Goal: Task Accomplishment & Management: Manage account settings

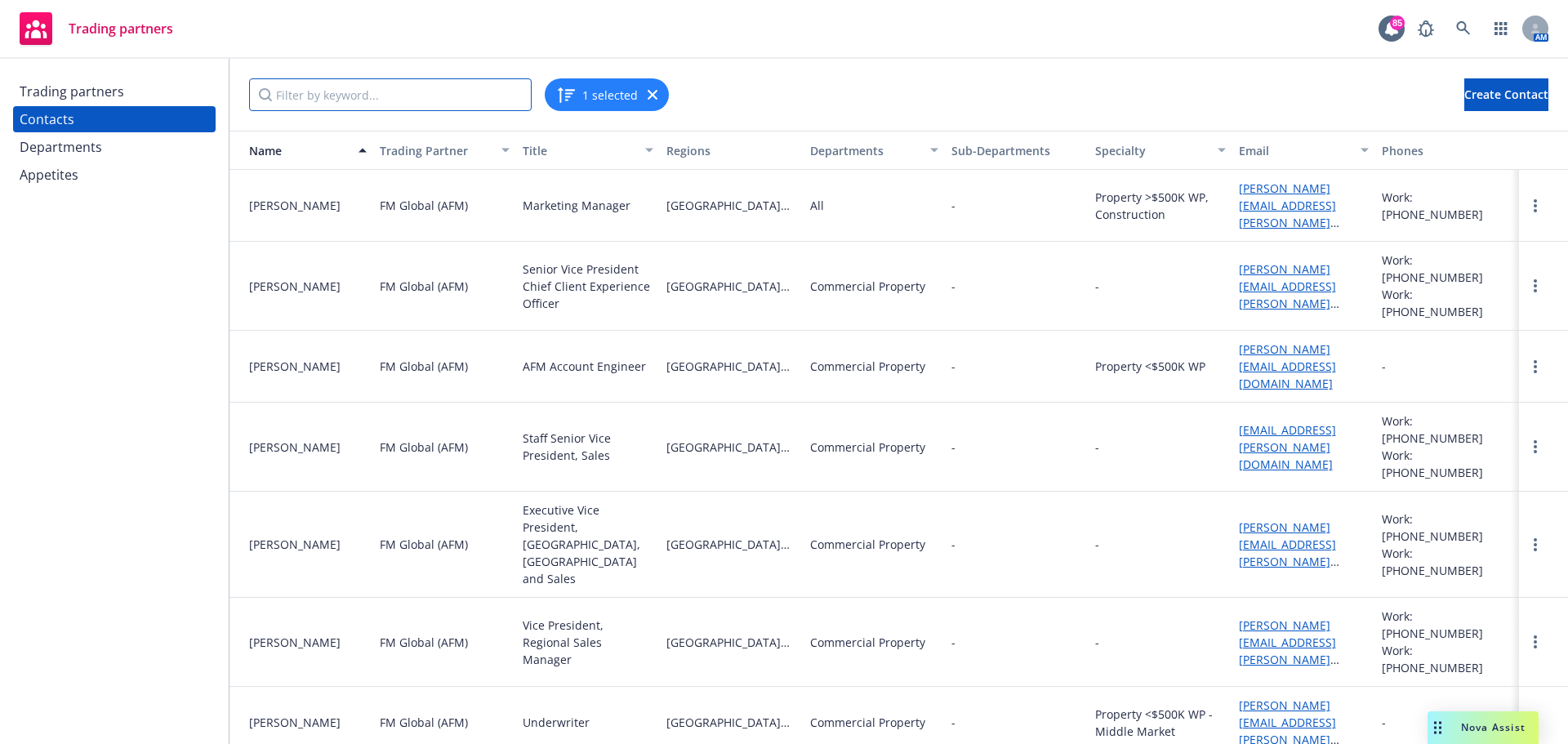
click at [396, 91] on input "Filter by keyword..." at bounding box center [390, 94] width 282 height 32
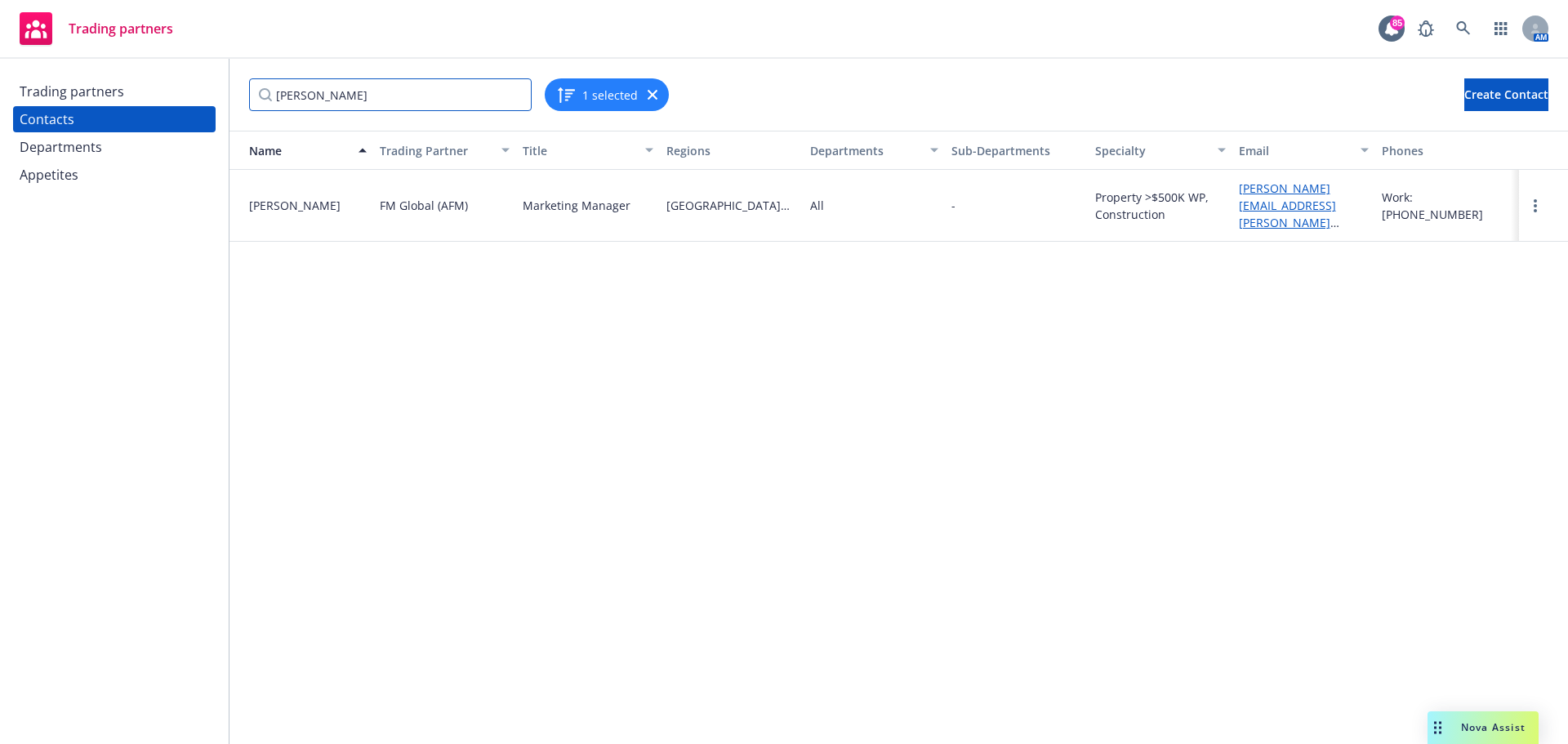
type input "[PERSON_NAME]"
click at [649, 93] on icon "button" at bounding box center [653, 95] width 10 height 10
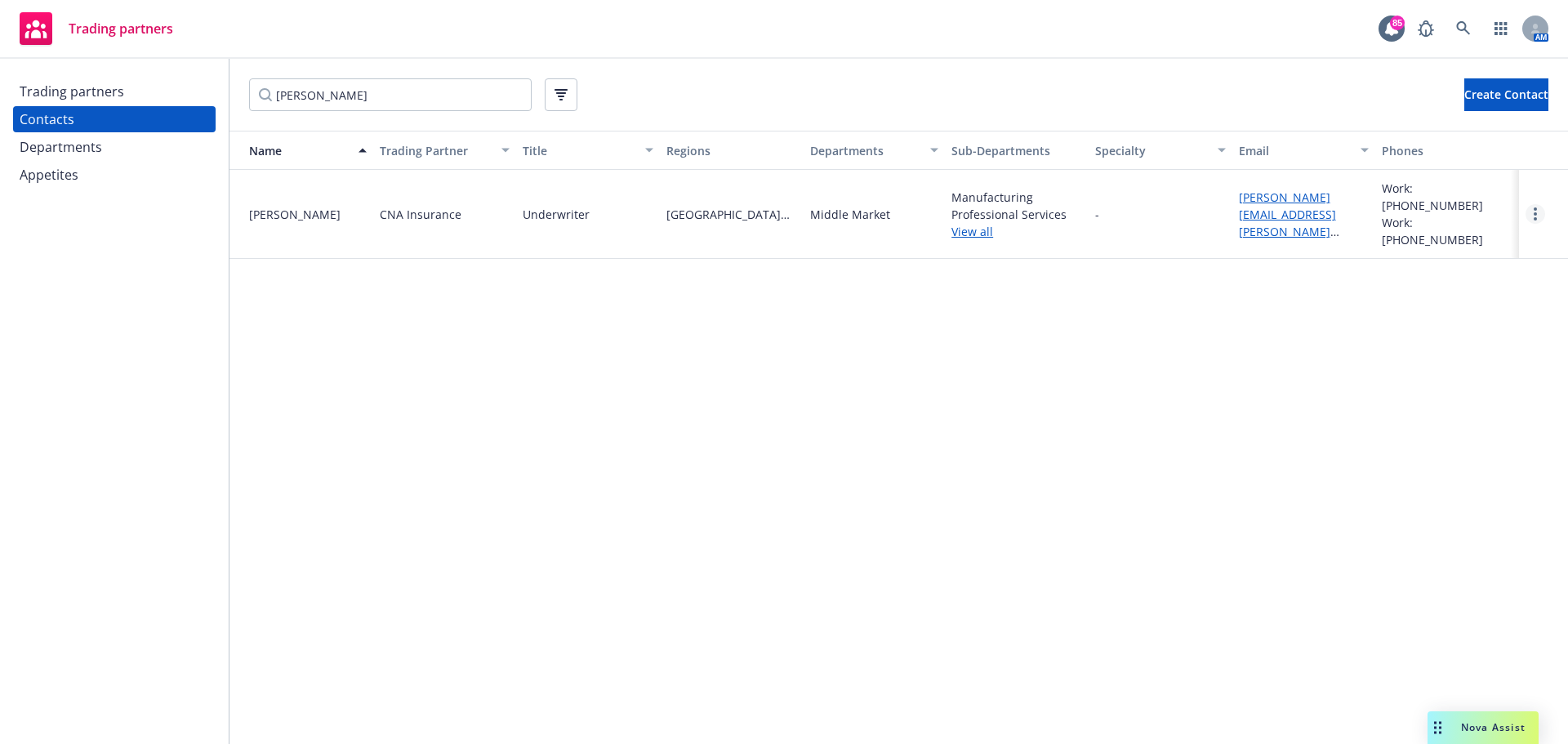
click at [1530, 204] on link "more" at bounding box center [1536, 214] width 20 height 20
click at [1506, 230] on link "Edit" at bounding box center [1501, 239] width 87 height 32
select select "LEGACY_ABD"
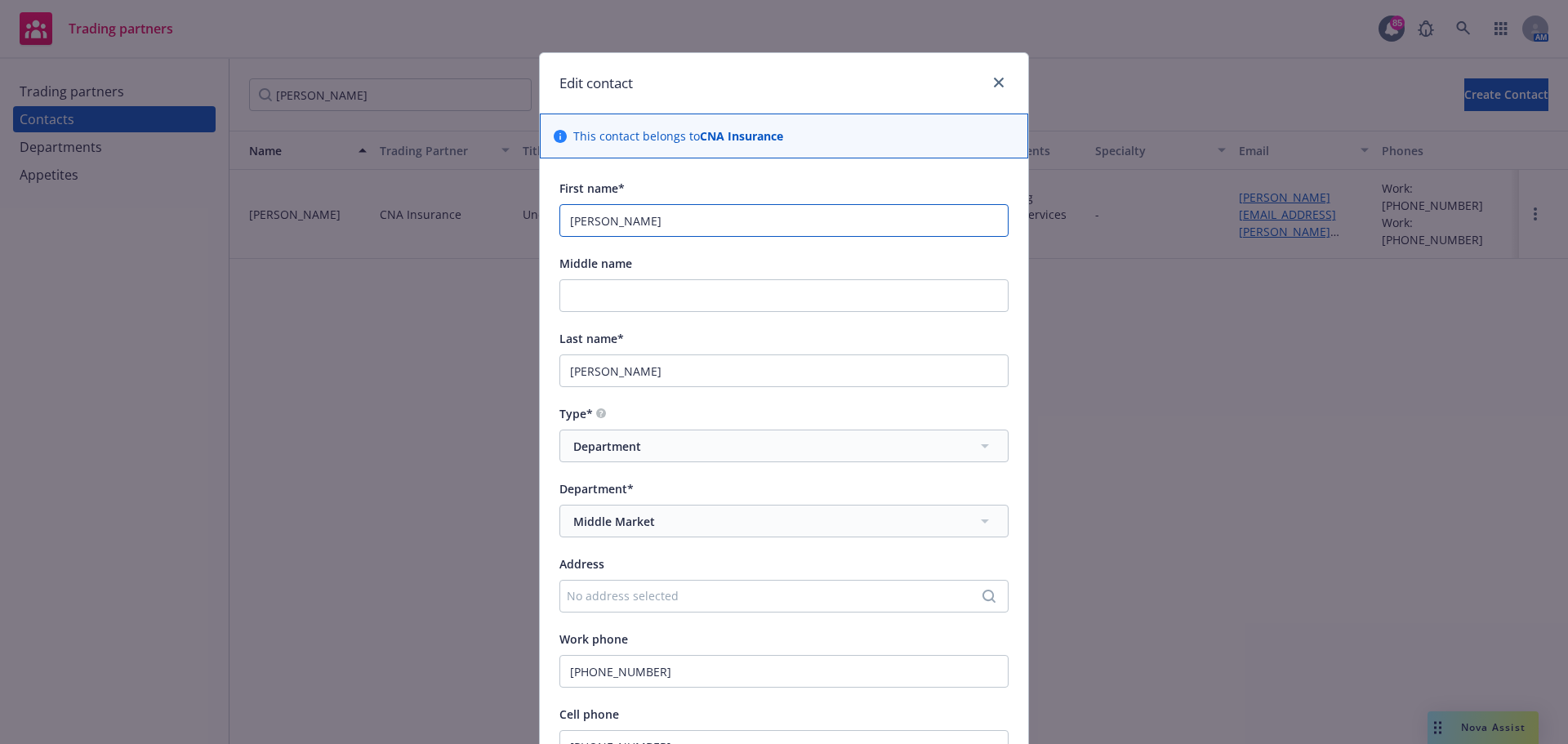
click at [645, 223] on input "[PERSON_NAME]" at bounding box center [784, 220] width 449 height 32
drag, startPoint x: 492, startPoint y: 220, endPoint x: 353, endPoint y: 220, distance: 139.0
click at [353, 220] on div "Edit contact This contact belongs to CNA Insurance First name* [PERSON_NAME] Mi…" at bounding box center [784, 372] width 1568 height 744
type input "[PERSON_NAME]"
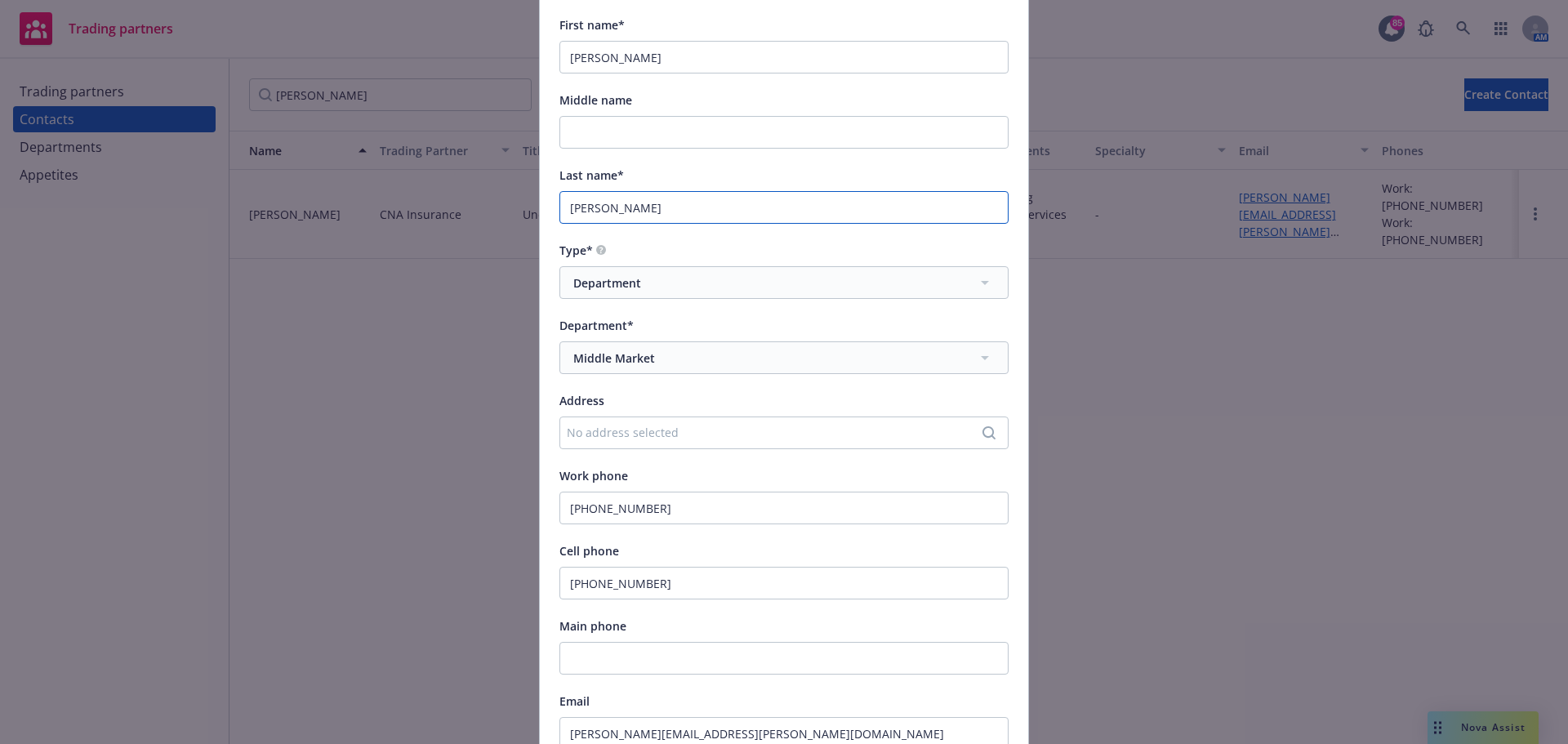
scroll to position [245, 0]
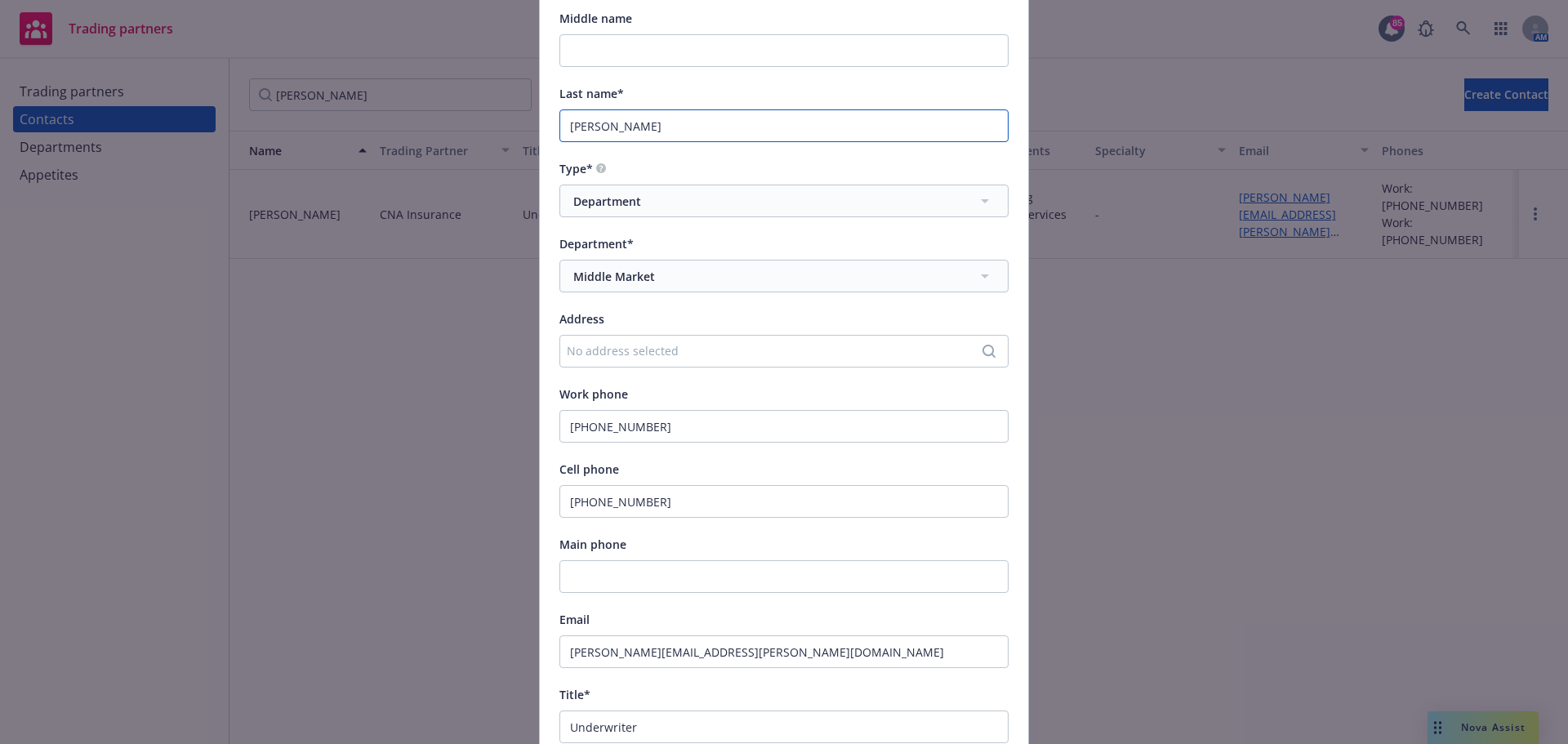
type input "[PERSON_NAME]"
click at [701, 427] on input "[PHONE_NUMBER]" at bounding box center [784, 426] width 449 height 32
drag, startPoint x: 701, startPoint y: 427, endPoint x: 496, endPoint y: 422, distance: 205.1
click at [496, 422] on div "Edit contact This contact belongs to CNA Insurance First name* [PERSON_NAME] Mi…" at bounding box center [784, 372] width 1568 height 744
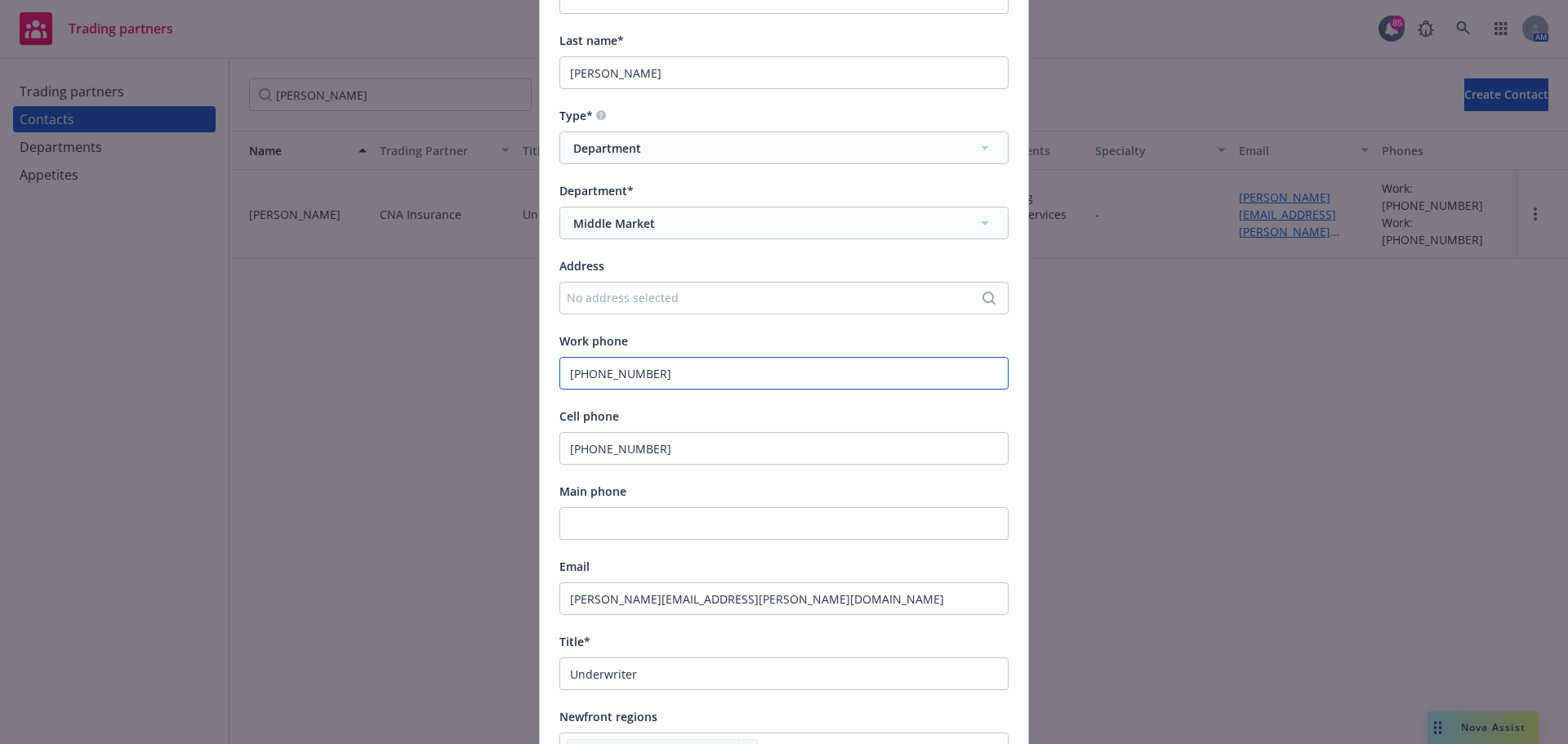
scroll to position [327, 0]
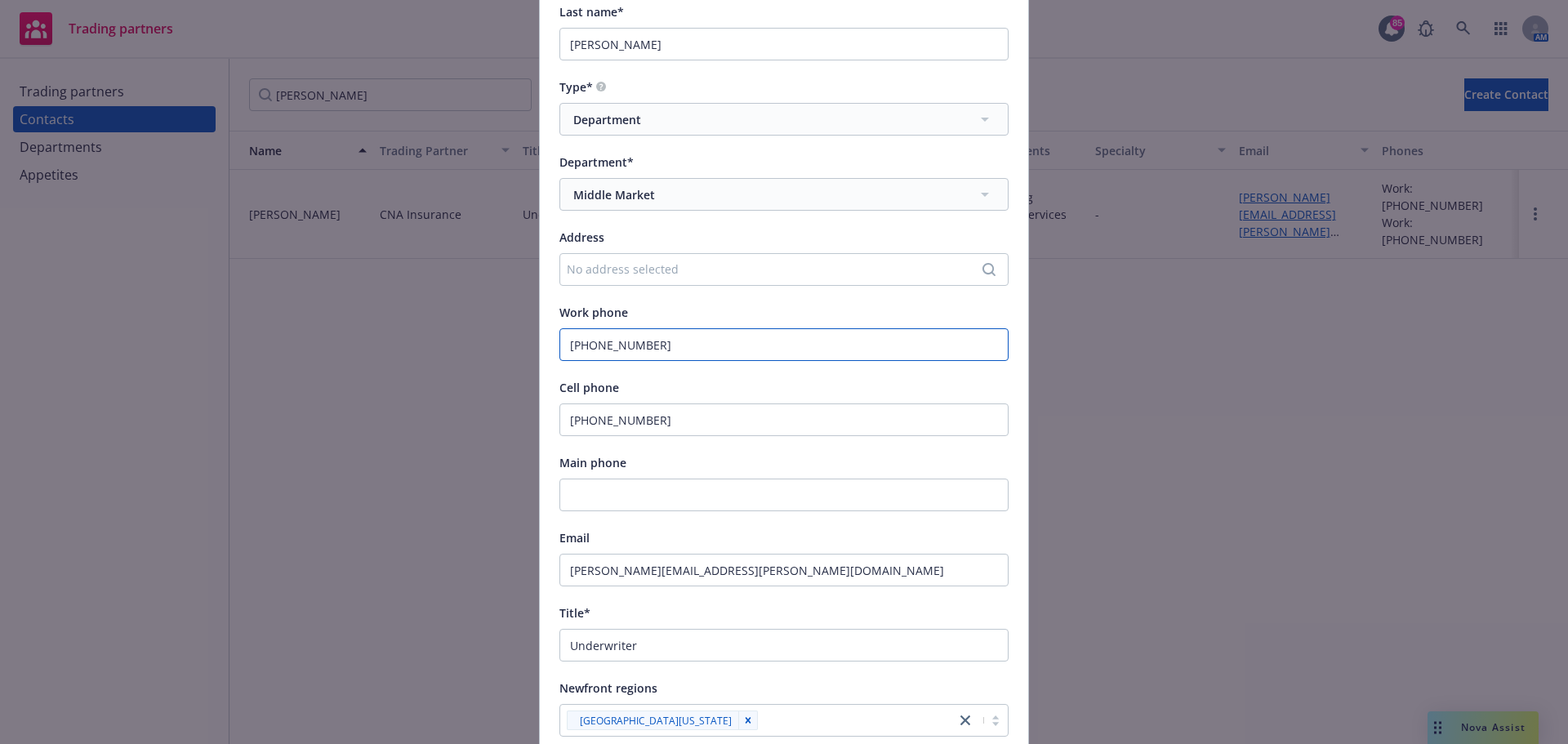
type input "[PHONE_NUMBER]"
drag, startPoint x: 688, startPoint y: 425, endPoint x: 512, endPoint y: 422, distance: 176.0
click at [512, 422] on div "Edit contact This contact belongs to CNA Insurance First name* [PERSON_NAME] Mi…" at bounding box center [784, 372] width 1568 height 744
drag, startPoint x: 650, startPoint y: 568, endPoint x: 547, endPoint y: 554, distance: 103.9
click at [547, 554] on div "First name* [PERSON_NAME] Middle name Last name* [PERSON_NAME] Type* Department…" at bounding box center [784, 413] width 488 height 1164
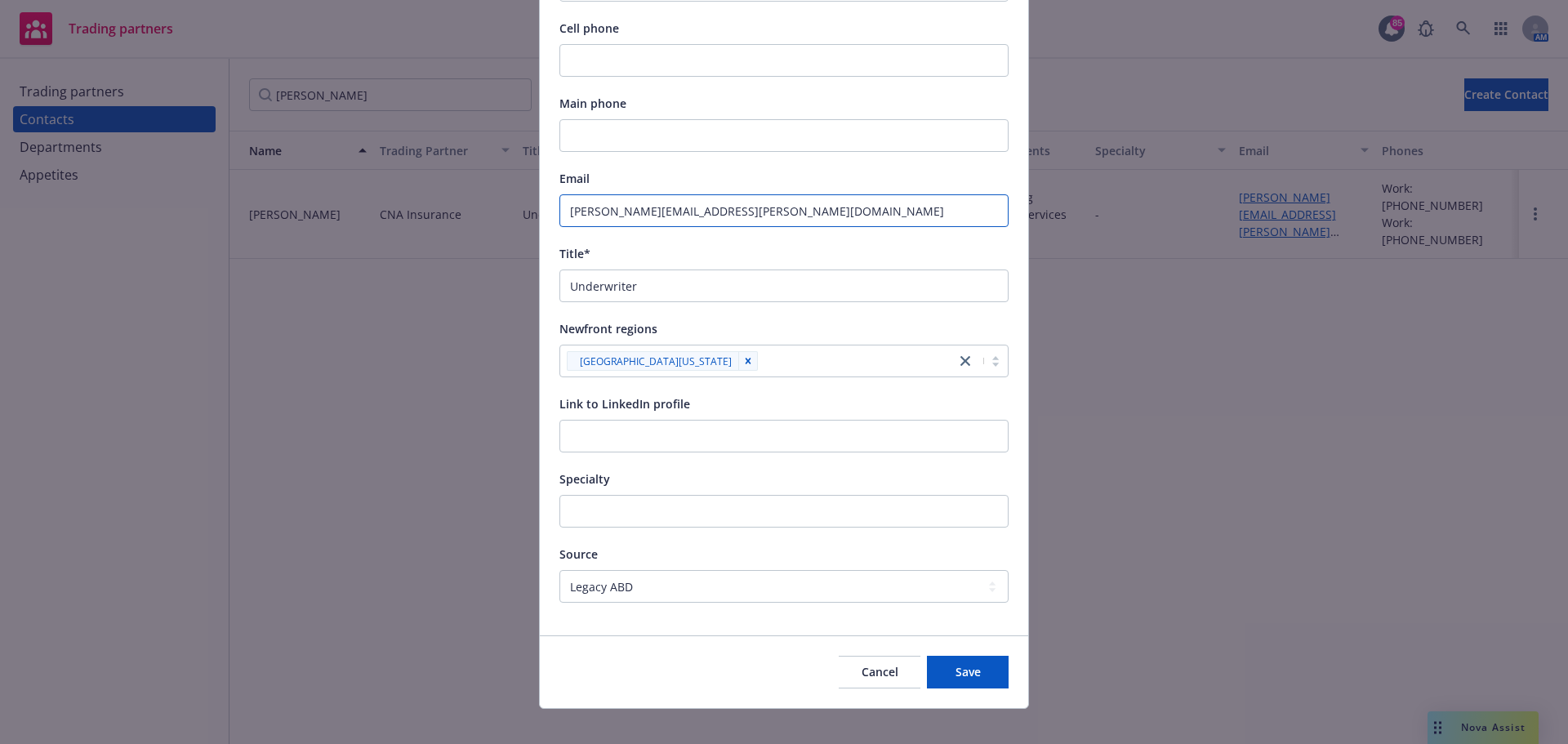
scroll to position [703, 0]
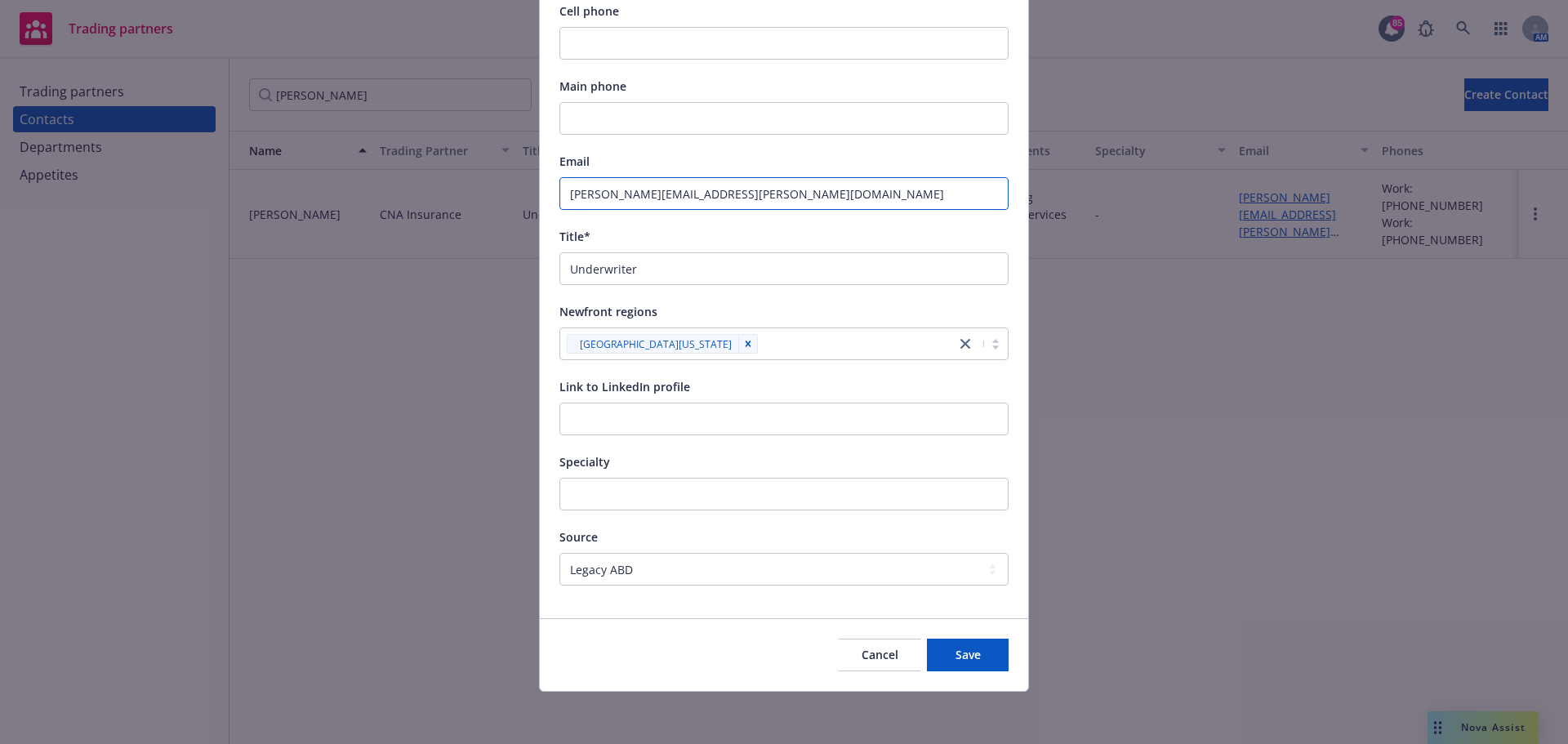
type input "[PERSON_NAME][EMAIL_ADDRESS][PERSON_NAME][DOMAIN_NAME]"
click at [666, 571] on select "Select a legacy type Legacy Newfront Legacy ABD ABD and Newfront" at bounding box center [784, 569] width 449 height 32
select select "ABD_AND_NEWFRONT"
click at [560, 553] on select "Select a legacy type Legacy Newfront Legacy ABD ABD and Newfront" at bounding box center [784, 569] width 449 height 32
click at [698, 520] on div "First name* [PERSON_NAME] Middle name Last name* [PERSON_NAME] Type* Department…" at bounding box center [784, 30] width 449 height 1111
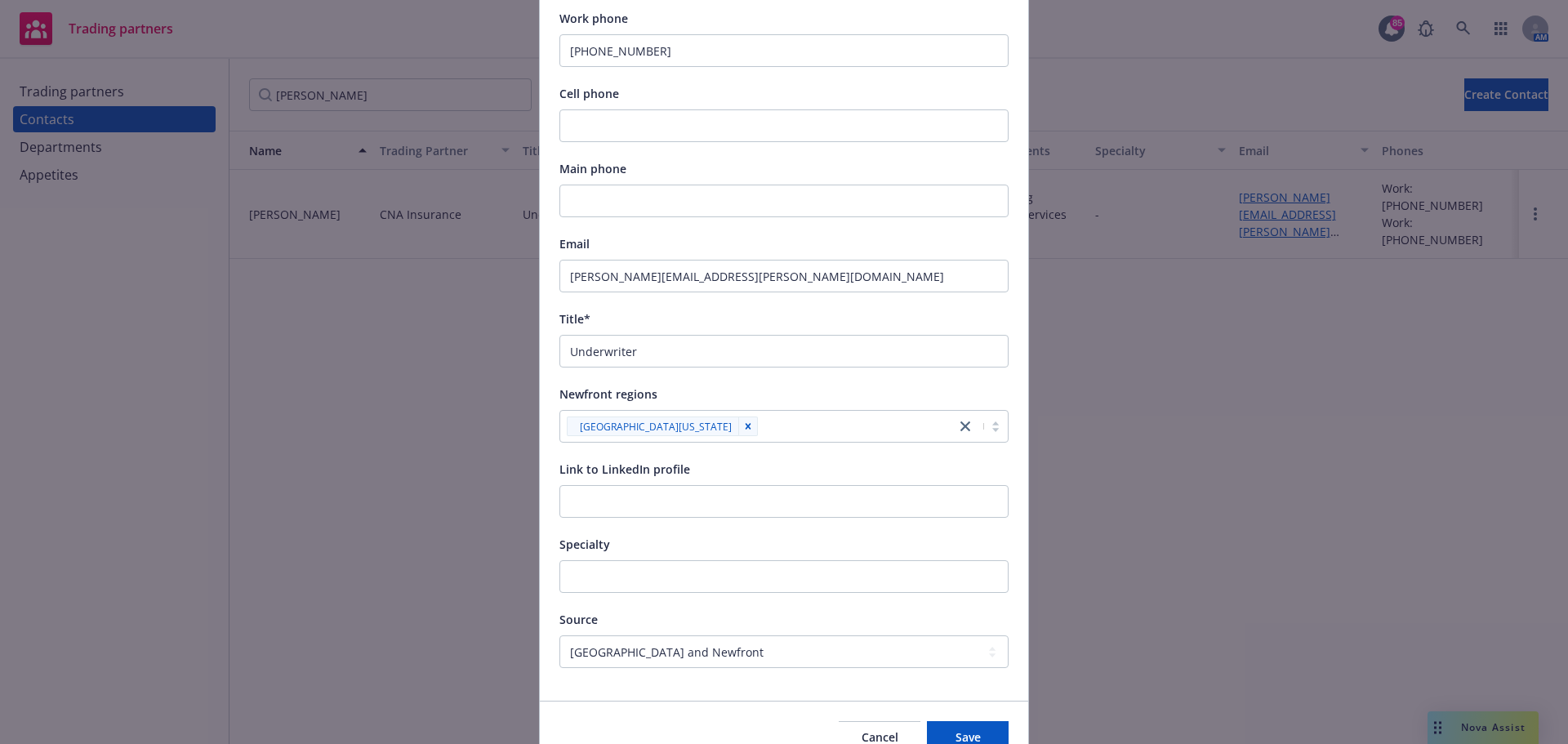
scroll to position [540, 0]
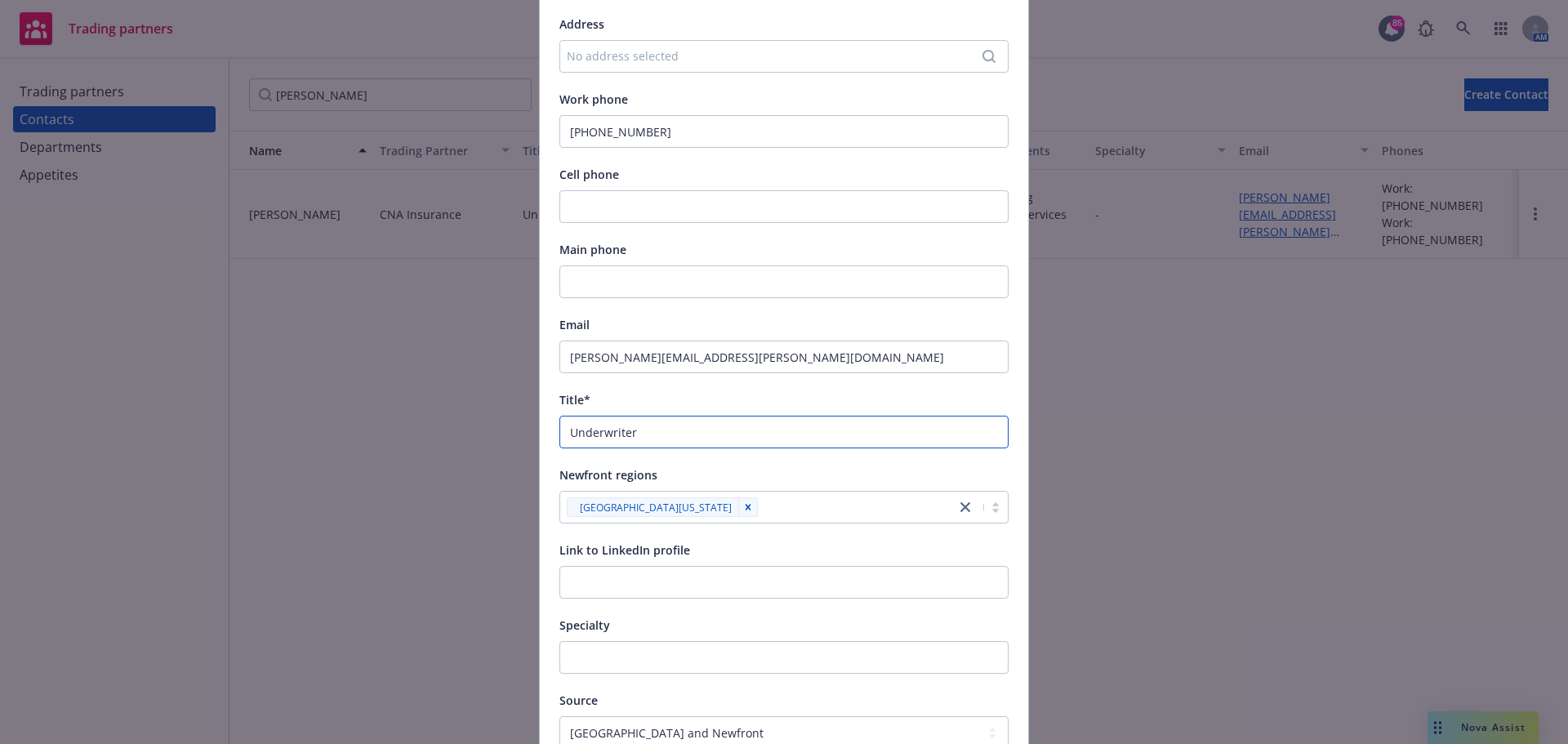
click at [565, 430] on input "Underwriter" at bounding box center [784, 432] width 449 height 32
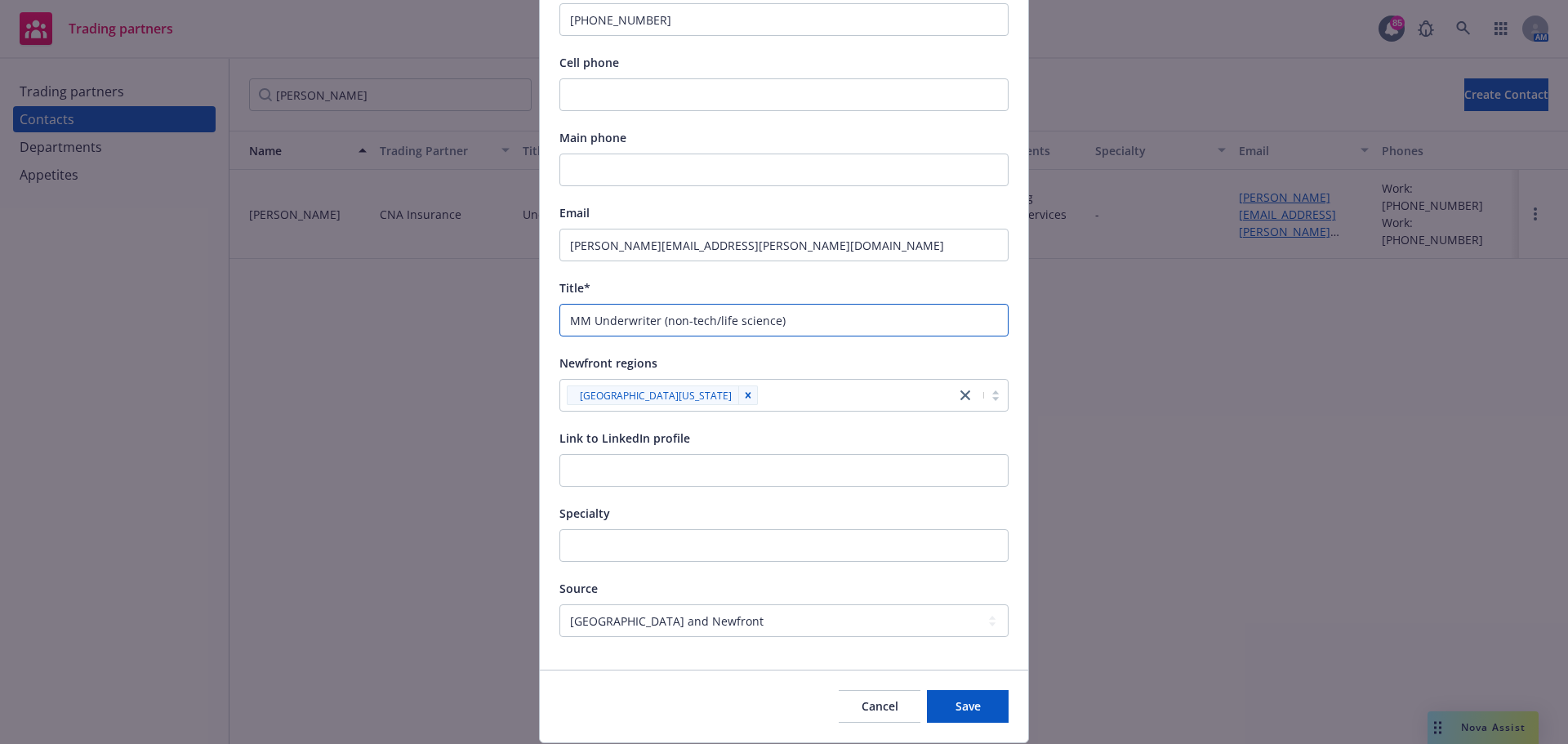
scroll to position [703, 0]
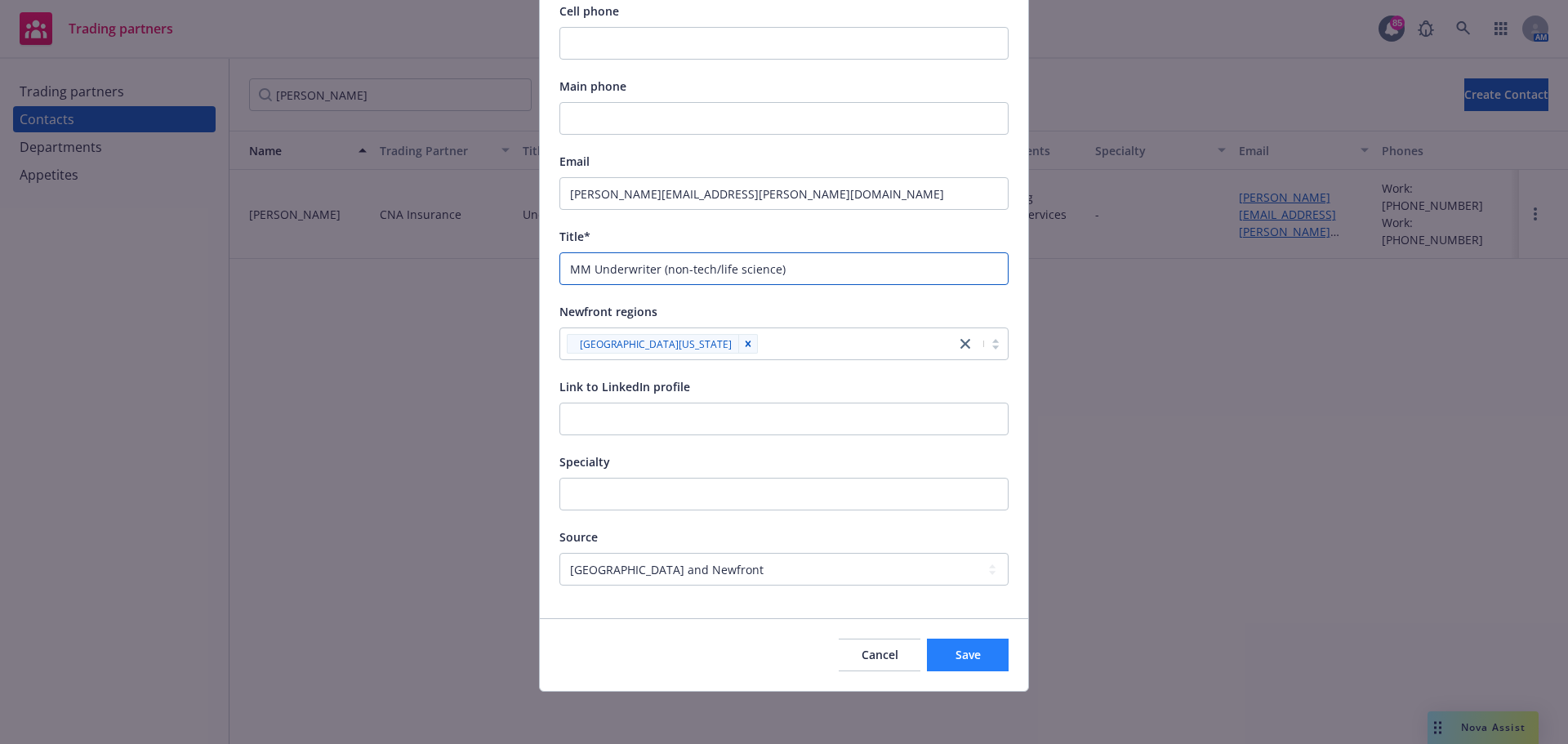
type input "MM Underwriter (non-tech/life science)"
click at [955, 653] on span "Save" at bounding box center [968, 655] width 25 height 16
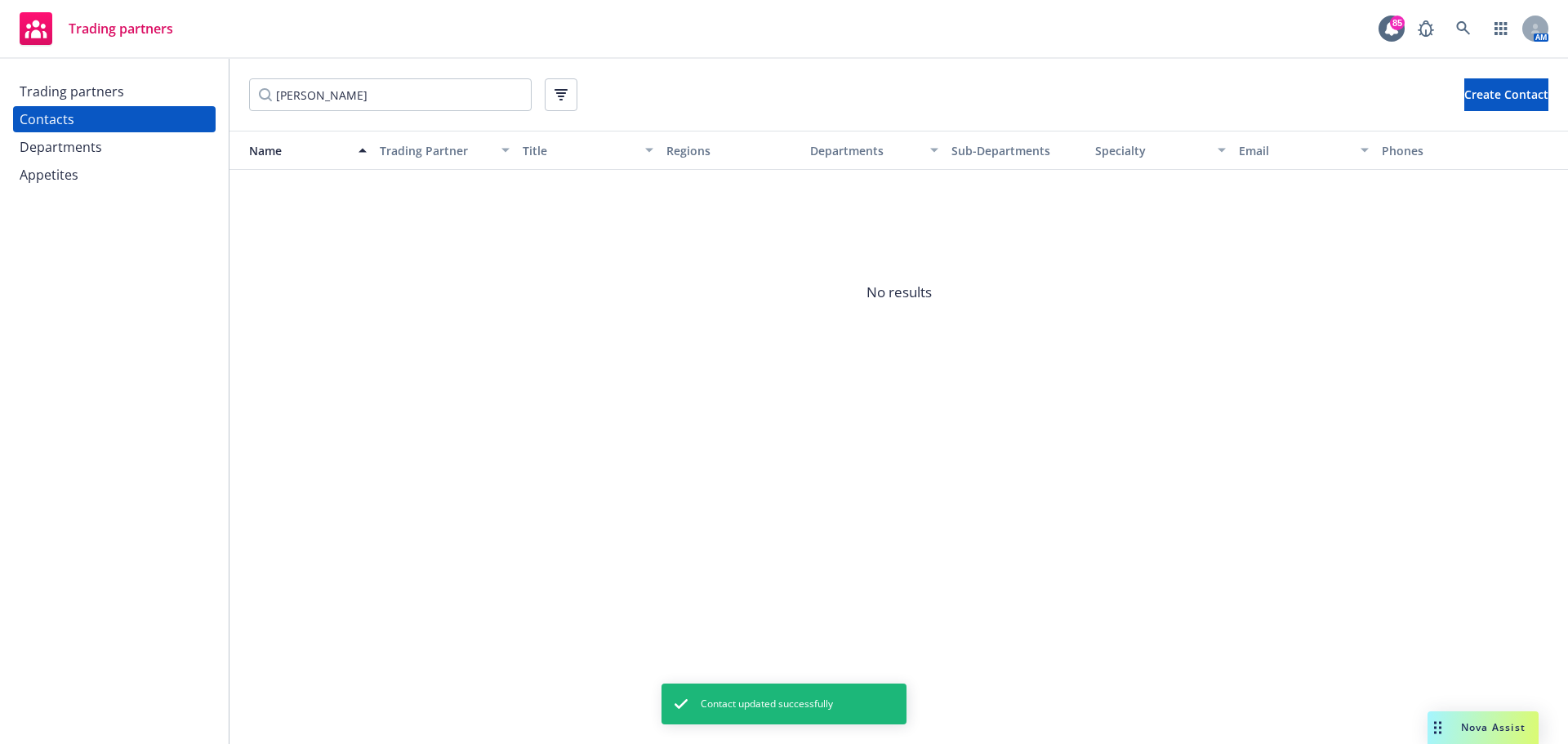
click at [168, 117] on div "Contacts" at bounding box center [115, 118] width 190 height 26
click at [97, 94] on div "Trading partners" at bounding box center [72, 91] width 105 height 26
